Goal: Download file/media

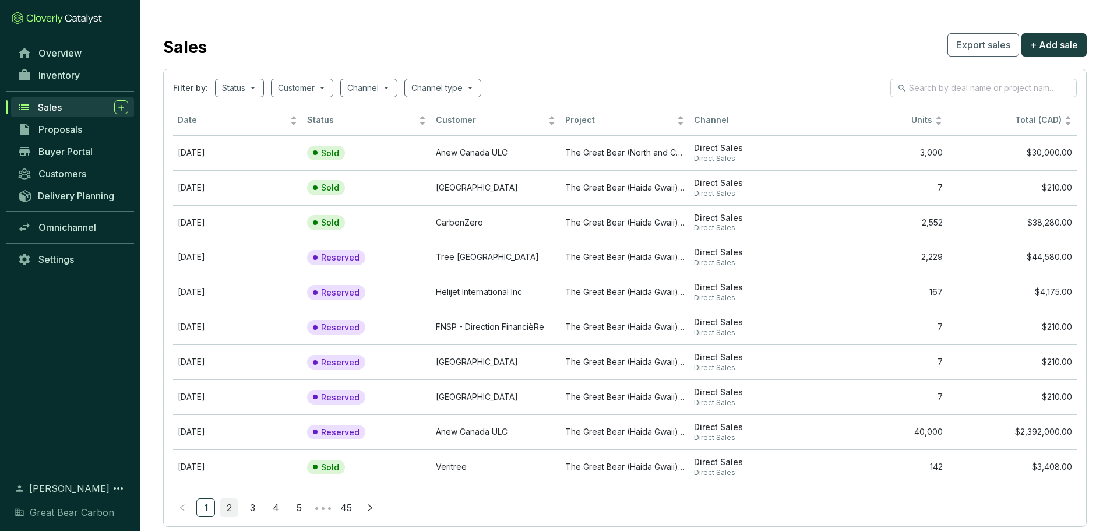
click at [226, 507] on link "2" at bounding box center [228, 507] width 17 height 17
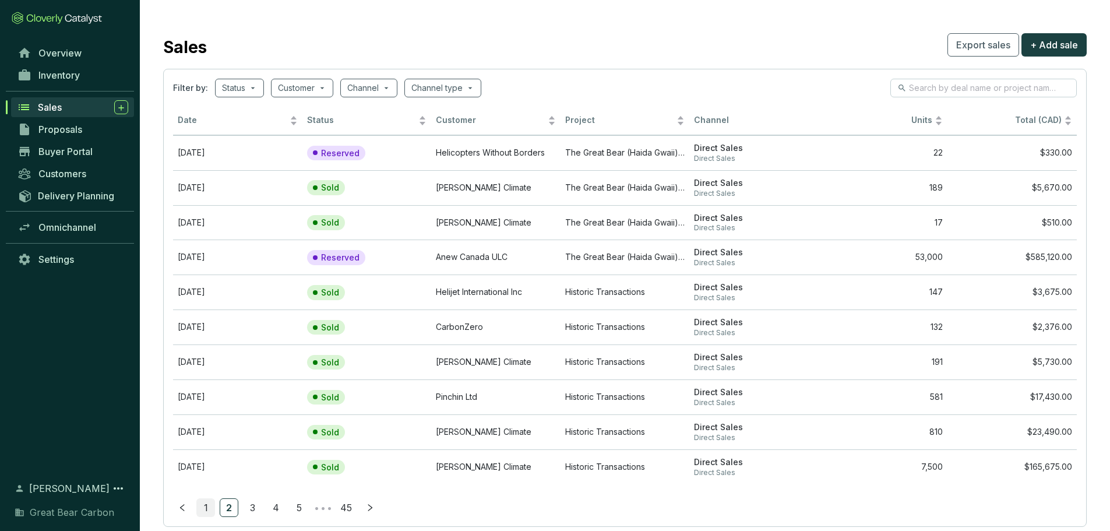
click at [210, 511] on link "1" at bounding box center [205, 507] width 17 height 17
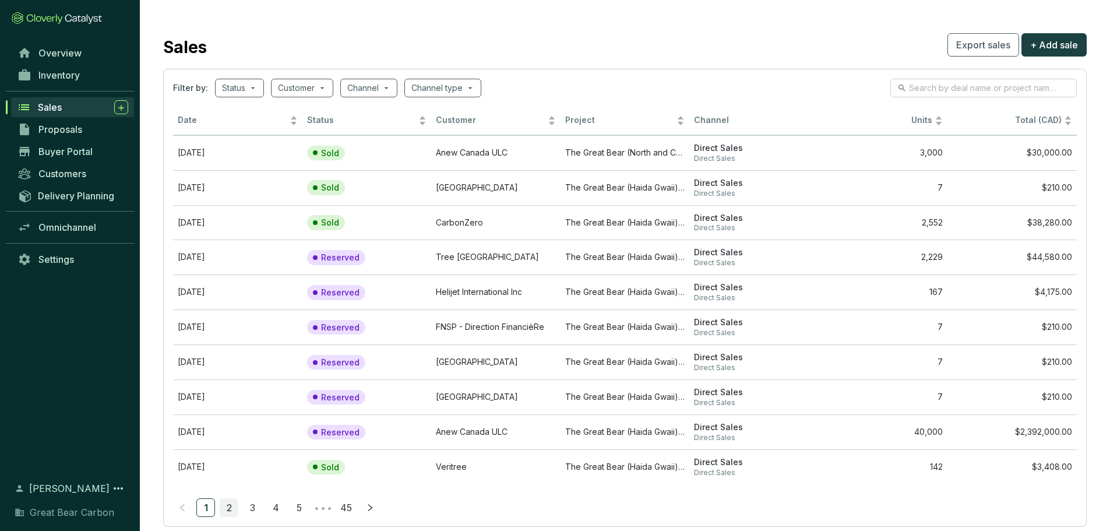
click at [232, 511] on link "2" at bounding box center [228, 507] width 17 height 17
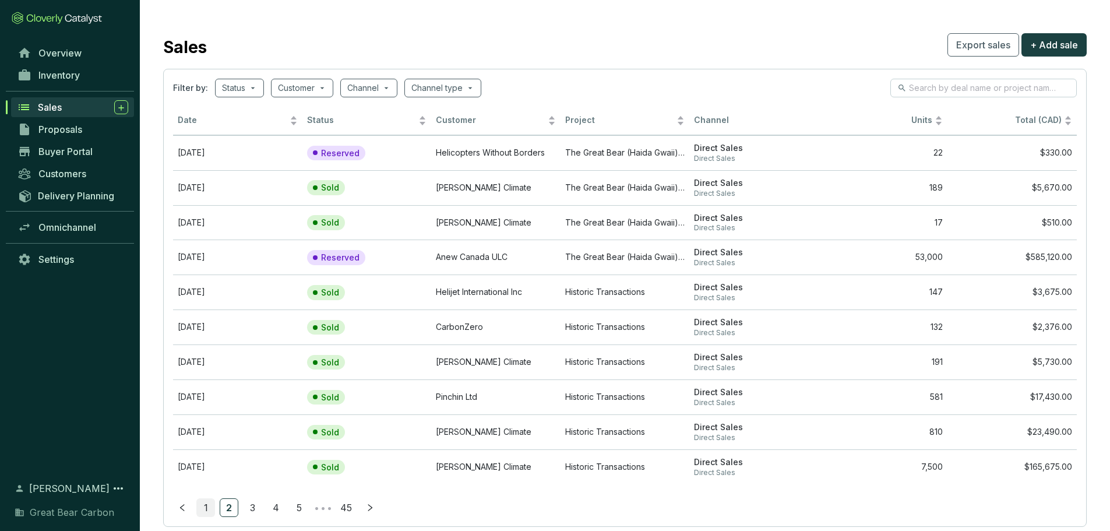
click at [207, 504] on link "1" at bounding box center [205, 507] width 17 height 17
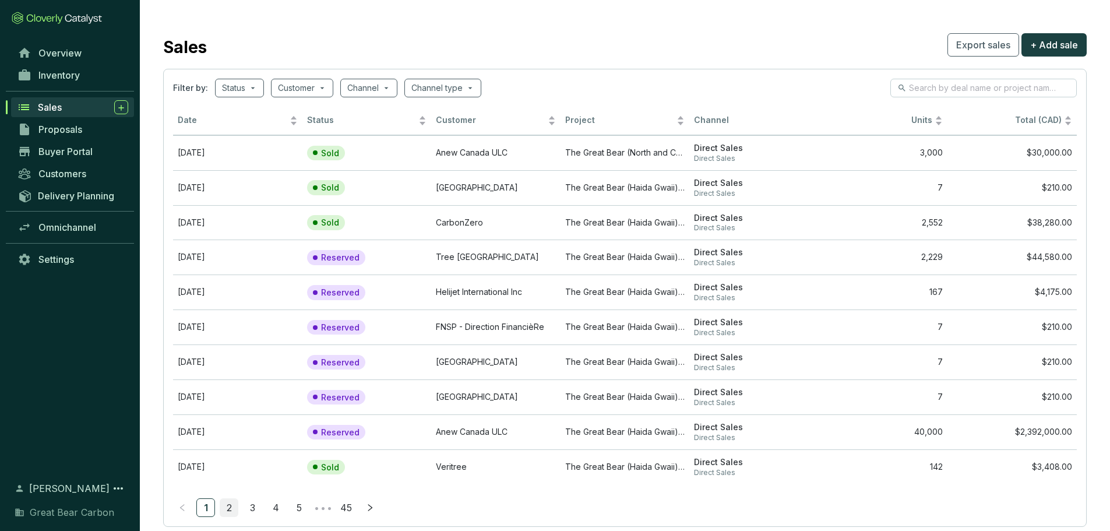
click at [231, 509] on link "2" at bounding box center [228, 507] width 17 height 17
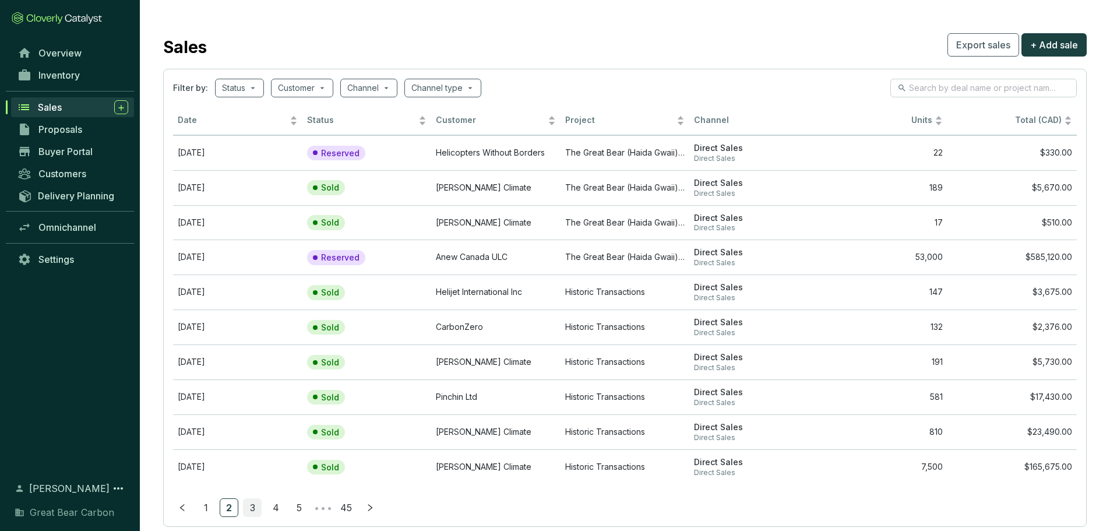
click at [255, 505] on link "3" at bounding box center [252, 507] width 17 height 17
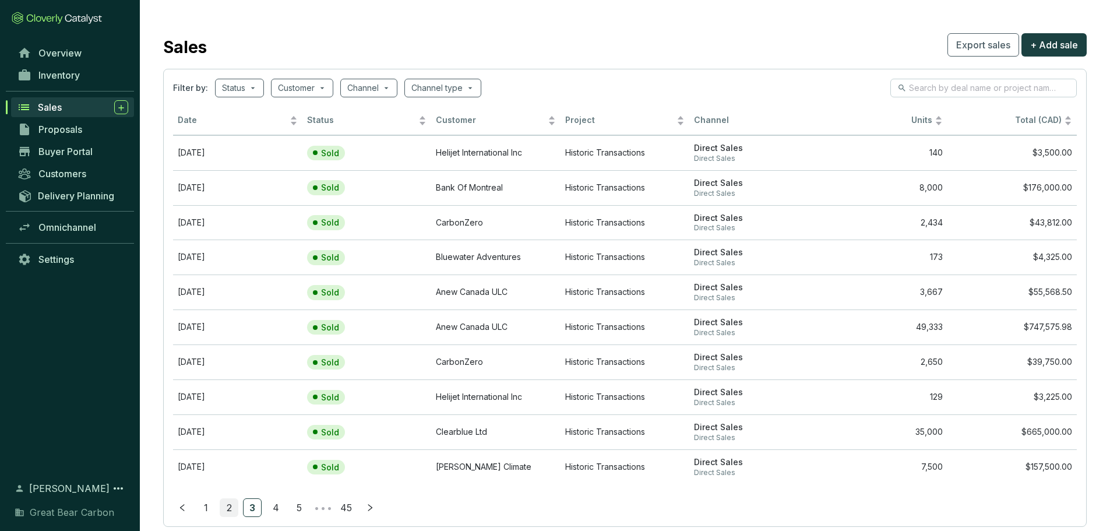
click at [237, 513] on link "2" at bounding box center [228, 507] width 17 height 17
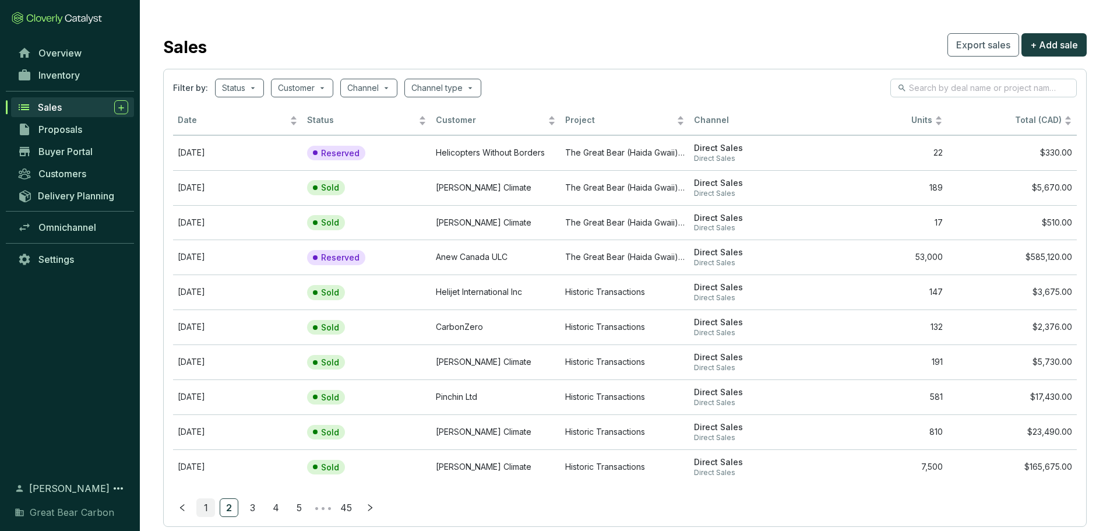
click at [208, 509] on link "1" at bounding box center [205, 507] width 17 height 17
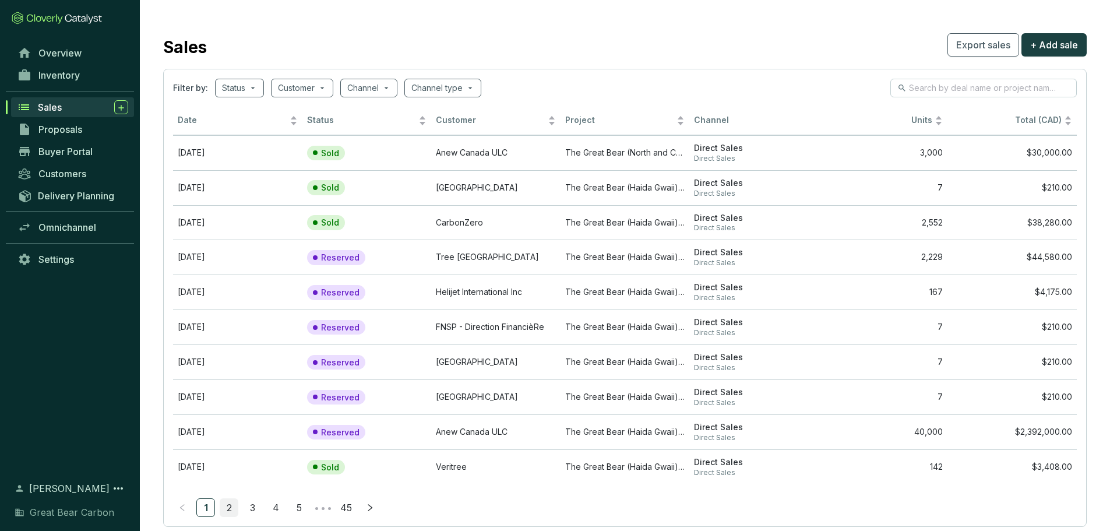
click at [221, 511] on link "2" at bounding box center [228, 507] width 17 height 17
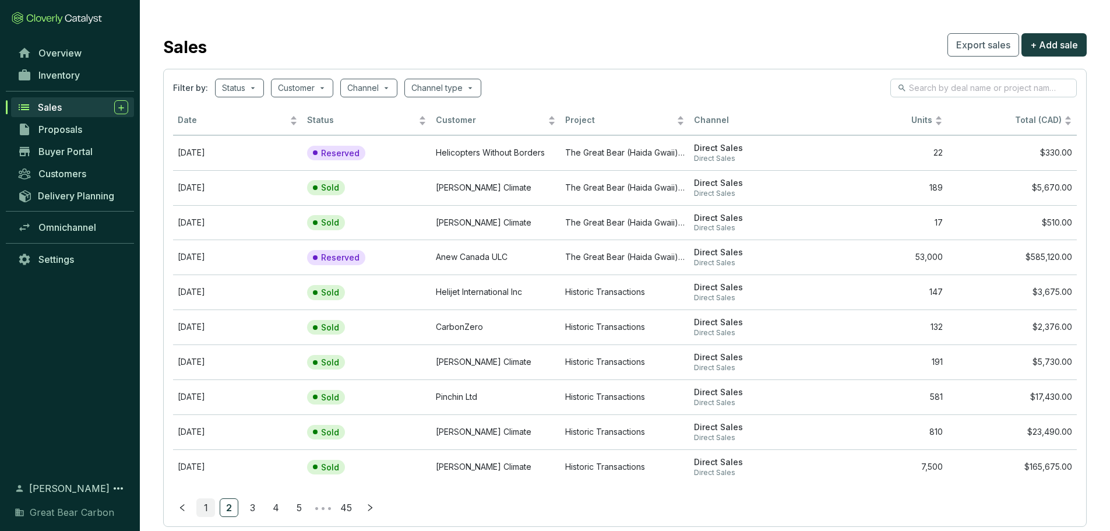
click at [206, 502] on link "1" at bounding box center [205, 507] width 17 height 17
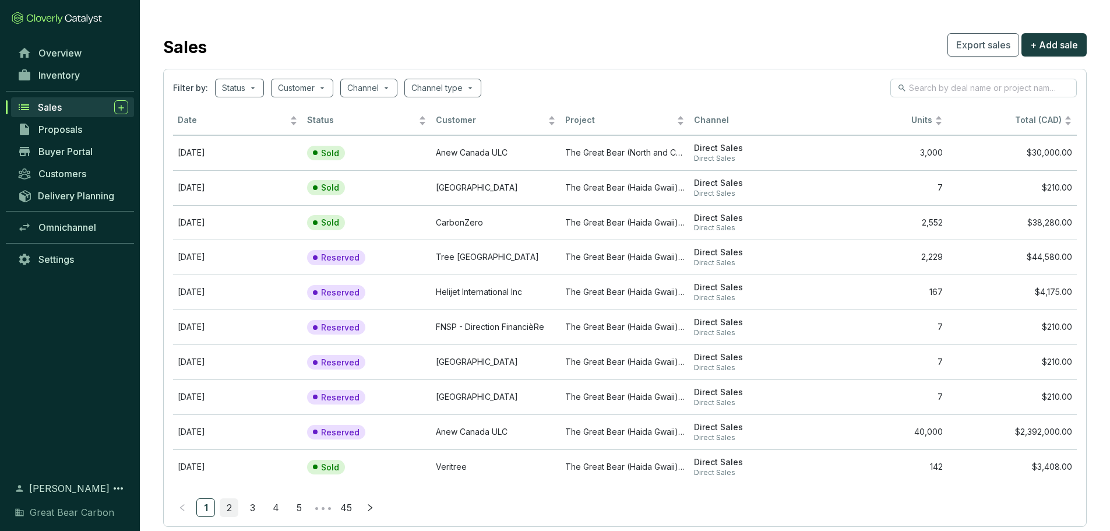
click at [227, 510] on link "2" at bounding box center [228, 507] width 17 height 17
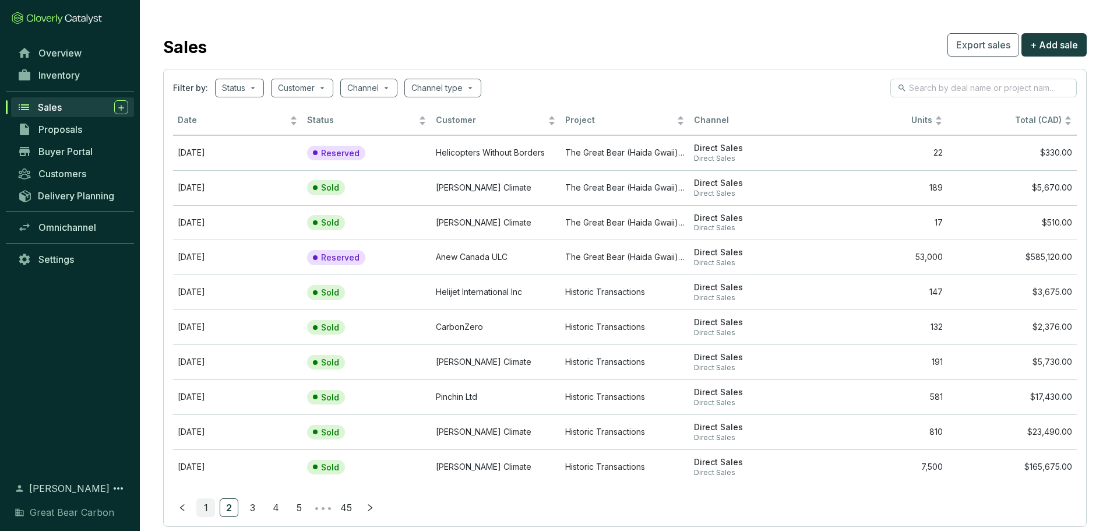
click at [209, 511] on link "1" at bounding box center [205, 507] width 17 height 17
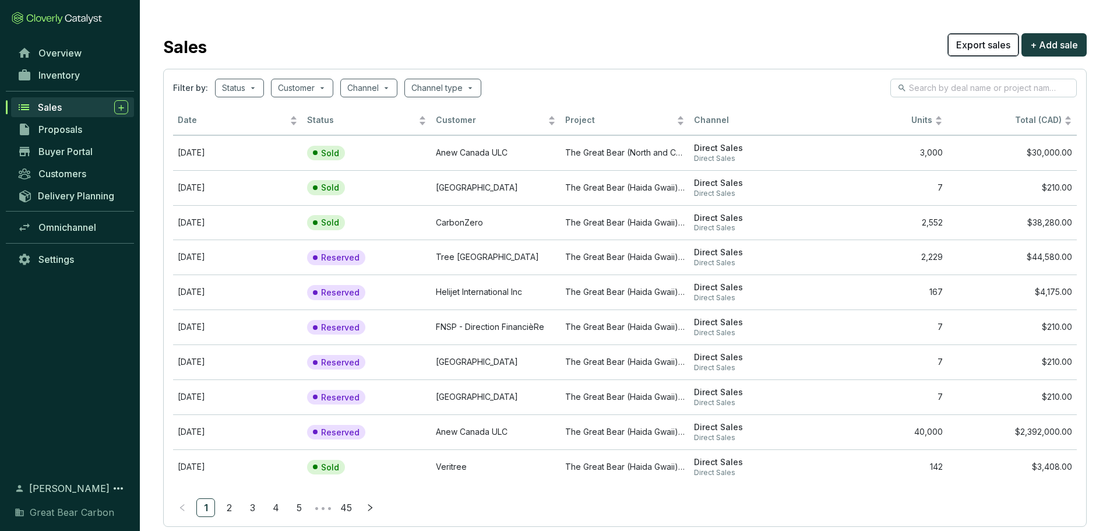
click at [965, 42] on span "Export sales" at bounding box center [983, 45] width 54 height 14
click at [983, 49] on span "Export sales" at bounding box center [983, 45] width 54 height 14
